Goal: Use online tool/utility: Utilize a website feature to perform a specific function

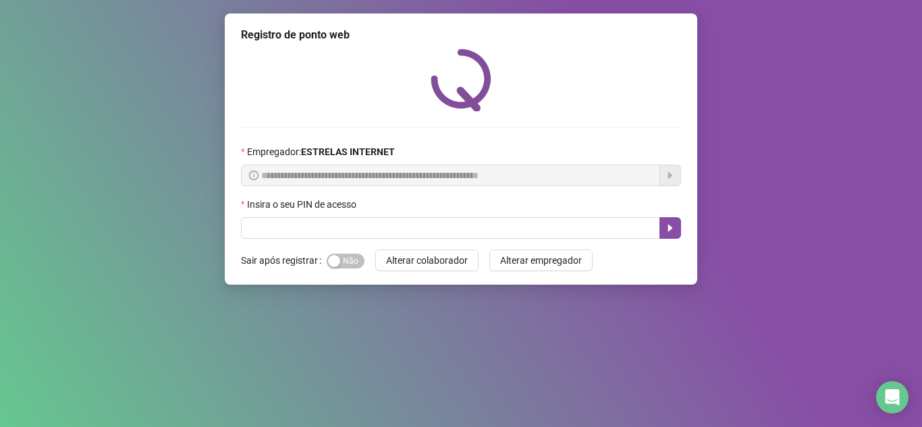
click at [376, 223] on input "text" at bounding box center [450, 228] width 419 height 22
type input "*****"
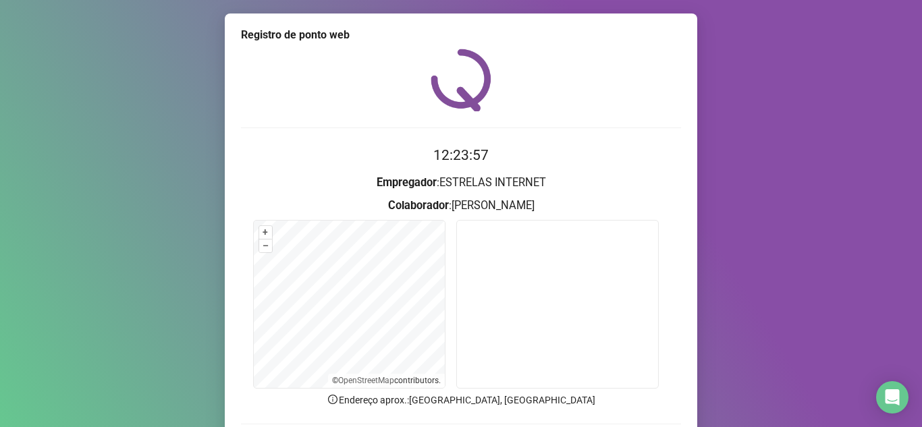
scroll to position [67, 0]
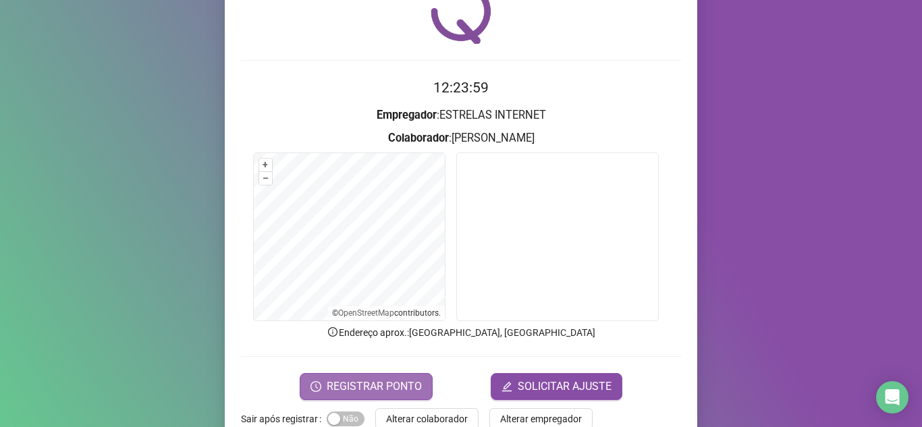
click at [344, 384] on span "REGISTRAR PONTO" at bounding box center [374, 387] width 95 height 16
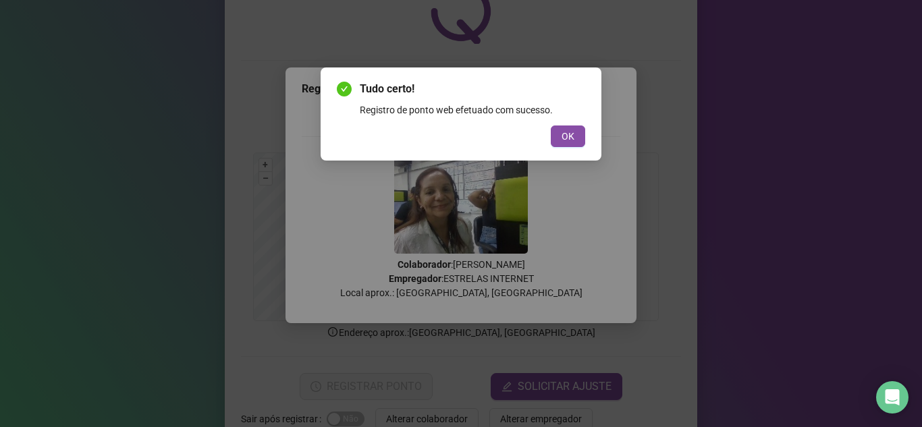
drag, startPoint x: 90, startPoint y: 50, endPoint x: 101, endPoint y: 57, distance: 12.7
click at [90, 50] on div "Tudo certo! Registro de ponto web efetuado com sucesso. OK" at bounding box center [461, 213] width 922 height 427
click at [563, 135] on span "OK" at bounding box center [567, 136] width 13 height 15
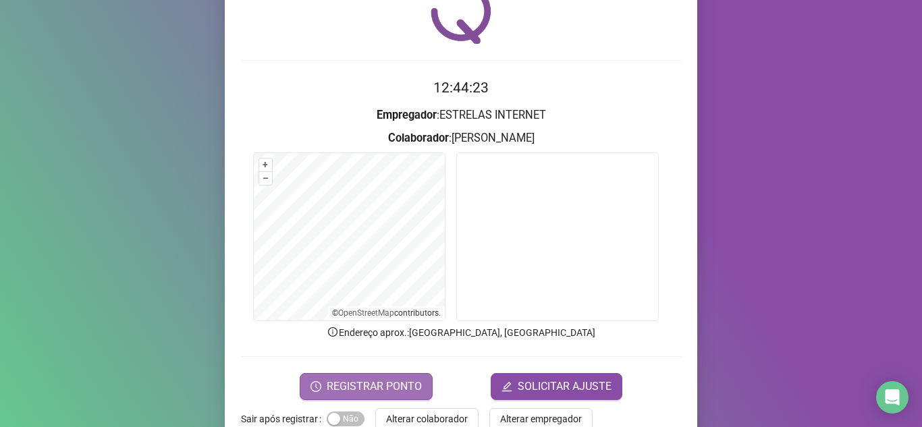
click at [400, 383] on span "REGISTRAR PONTO" at bounding box center [374, 387] width 95 height 16
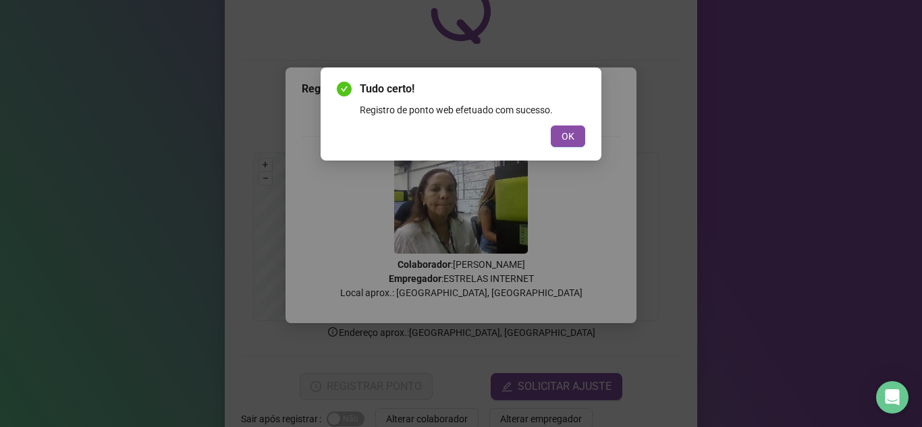
click at [61, 100] on div "Tudo certo! Registro de ponto web efetuado com sucesso. OK" at bounding box center [461, 213] width 922 height 427
click at [572, 126] on button "OK" at bounding box center [568, 137] width 34 height 22
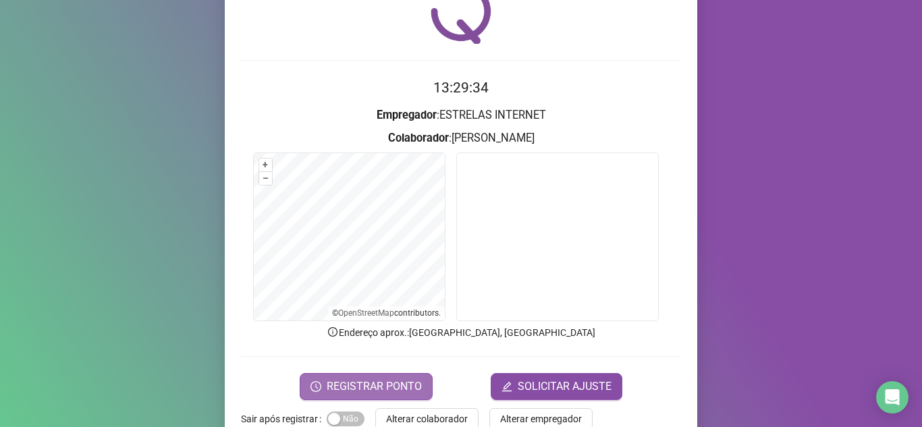
click at [392, 379] on span "REGISTRAR PONTO" at bounding box center [374, 387] width 95 height 16
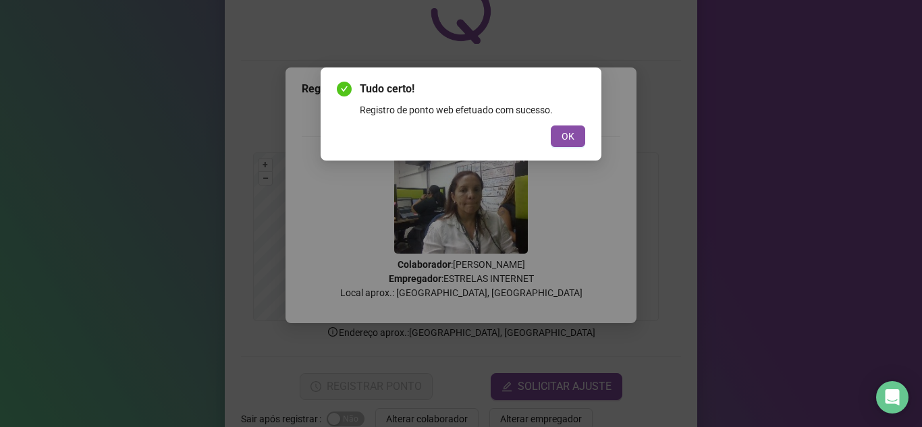
click at [887, 38] on div "Tudo certo! Registro de ponto web efetuado com sucesso. OK" at bounding box center [461, 213] width 922 height 427
